Goal: Information Seeking & Learning: Find contact information

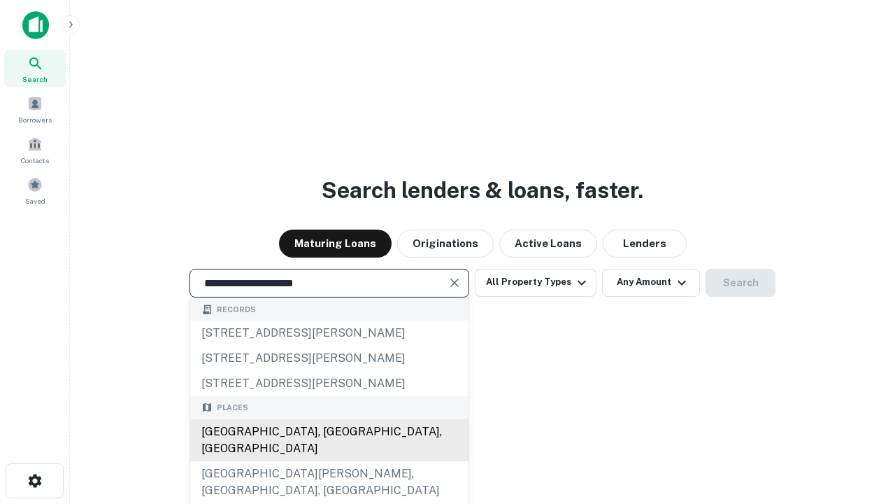
click at [329, 461] on div "[GEOGRAPHIC_DATA], [GEOGRAPHIC_DATA], [GEOGRAPHIC_DATA]" at bounding box center [329, 440] width 278 height 42
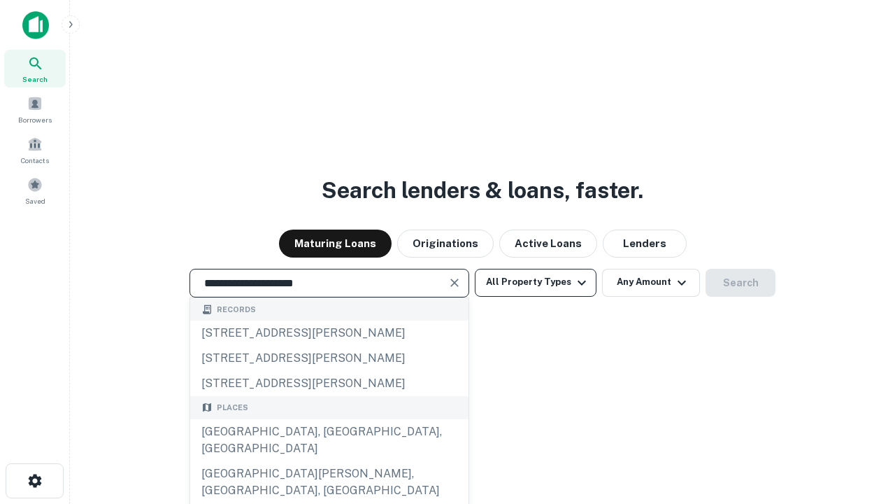
type input "**********"
click at [536, 282] on button "All Property Types" at bounding box center [536, 283] width 122 height 28
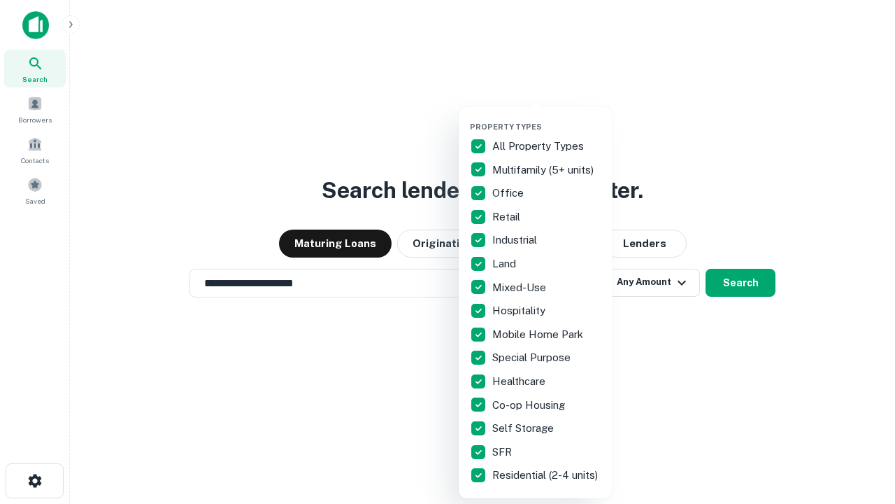
click at [547, 117] on button "button" at bounding box center [547, 117] width 154 height 1
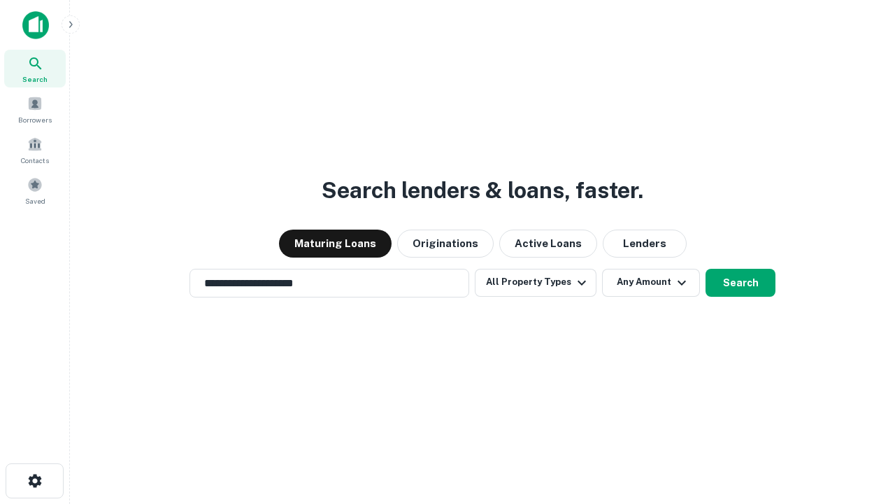
scroll to position [22, 0]
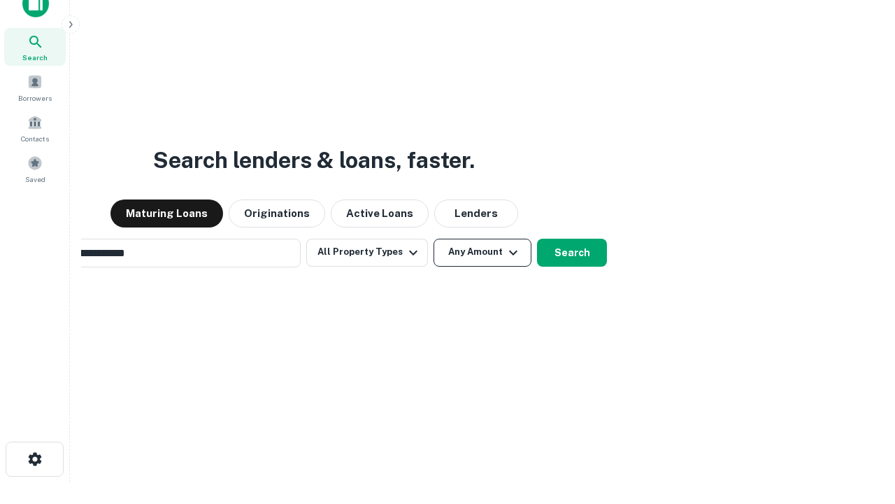
click at [434, 238] on button "Any Amount" at bounding box center [483, 252] width 98 height 28
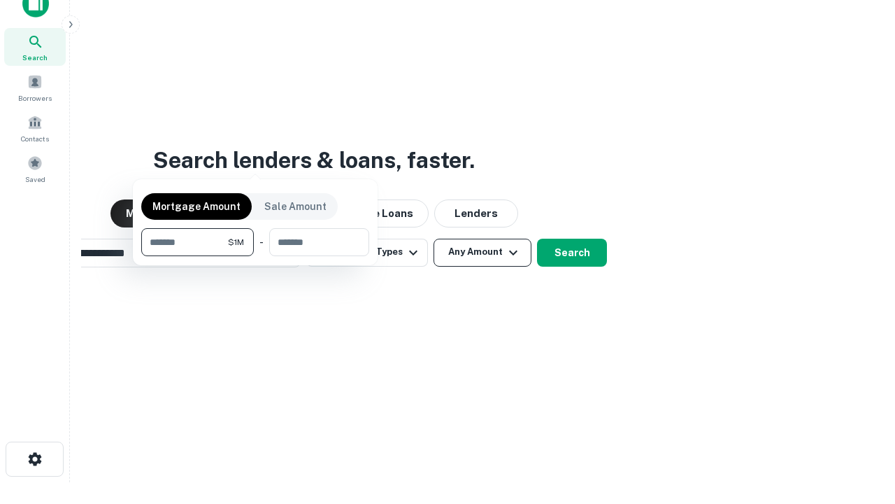
scroll to position [22, 0]
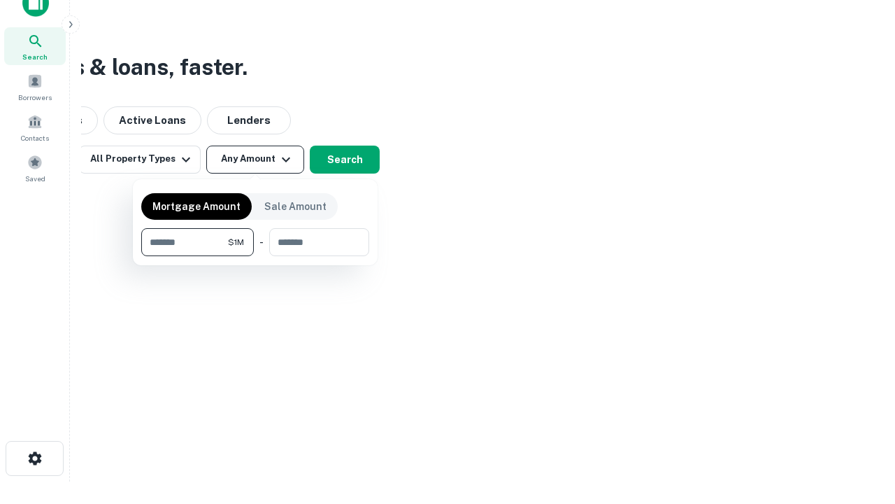
type input "*******"
click at [255, 256] on button "button" at bounding box center [255, 256] width 228 height 1
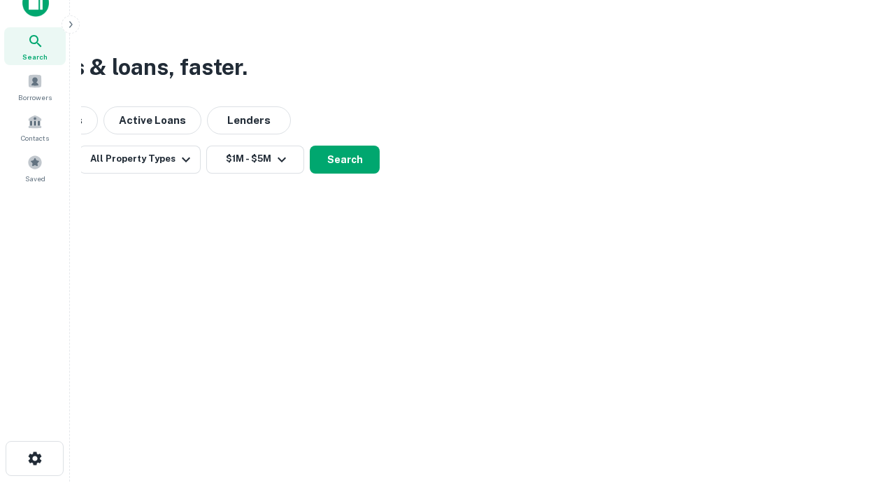
scroll to position [22, 0]
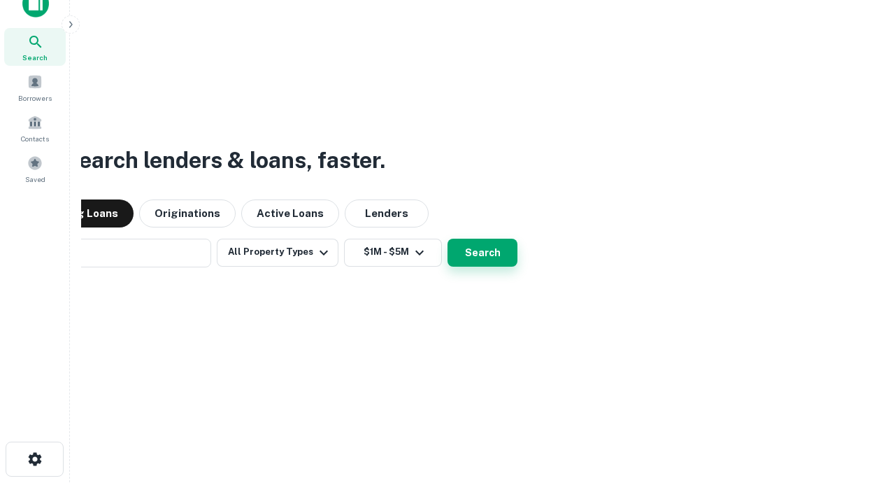
click at [448, 238] on button "Search" at bounding box center [483, 252] width 70 height 28
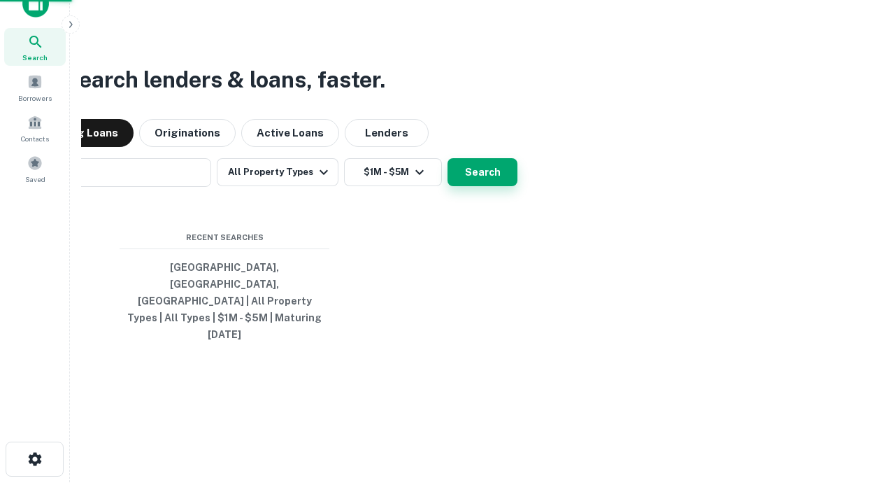
scroll to position [22, 0]
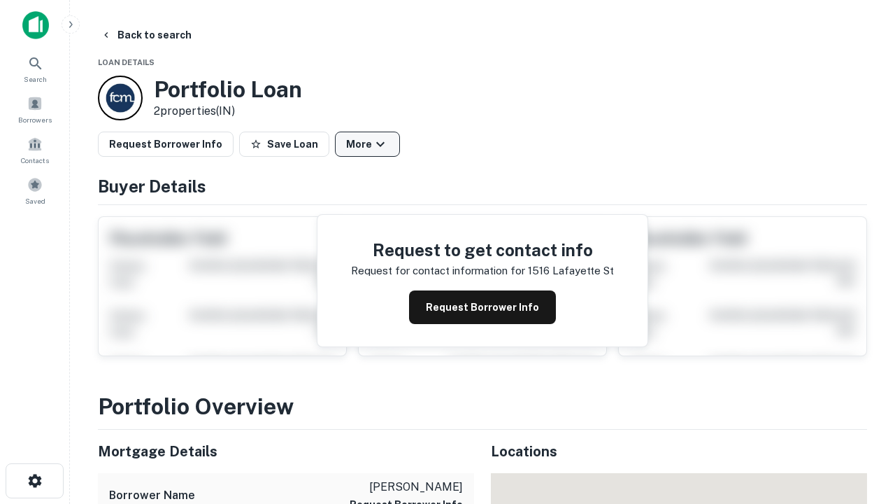
click at [367, 144] on button "More" at bounding box center [367, 143] width 65 height 25
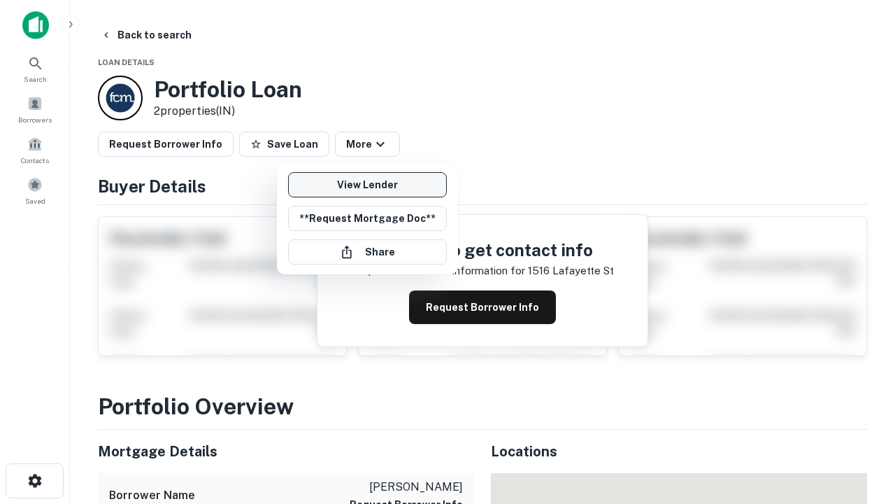
click at [367, 185] on link "View Lender" at bounding box center [367, 184] width 159 height 25
